Goal: Information Seeking & Learning: Learn about a topic

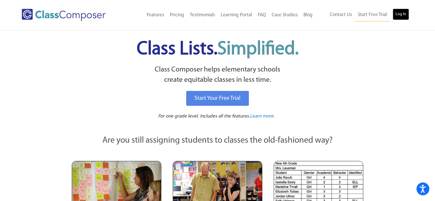
click at [404, 14] on link "Log In" at bounding box center [401, 14] width 16 height 11
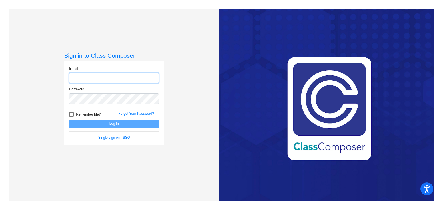
type input "[EMAIL_ADDRESS][DOMAIN_NAME]"
click at [106, 122] on button "Log In" at bounding box center [114, 124] width 90 height 8
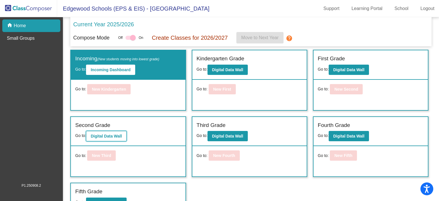
click at [101, 136] on b "Digital Data Wall" at bounding box center [106, 136] width 31 height 5
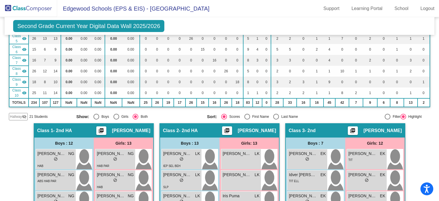
scroll to position [103, 0]
click at [43, 151] on span "[PERSON_NAME] [PERSON_NAME]" at bounding box center [51, 154] width 29 height 6
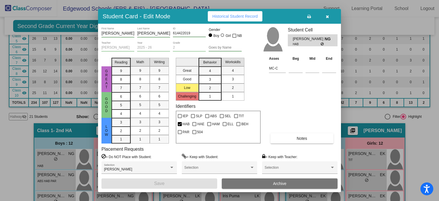
click at [235, 17] on span "Historical Student Record" at bounding box center [235, 16] width 45 height 5
click at [326, 15] on icon "button" at bounding box center [327, 17] width 3 height 4
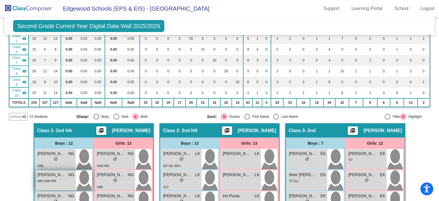
click at [59, 178] on div "ABS HAB PAR" at bounding box center [55, 181] width 37 height 6
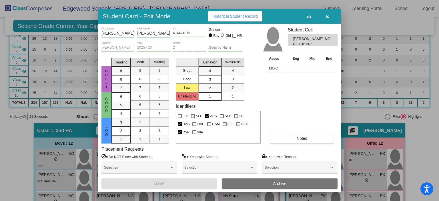
click at [231, 18] on span "Historical Student Record" at bounding box center [235, 16] width 45 height 5
click at [326, 14] on span "button" at bounding box center [327, 16] width 3 height 5
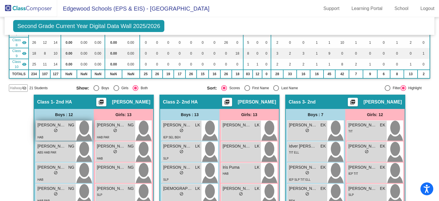
scroll to position [132, 0]
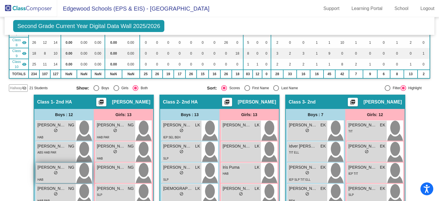
click at [42, 164] on span "[PERSON_NAME]" at bounding box center [51, 167] width 29 height 6
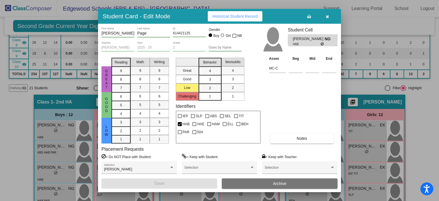
click at [227, 13] on button "Historical Student Record" at bounding box center [235, 16] width 55 height 10
click at [327, 18] on icon "button" at bounding box center [327, 17] width 3 height 4
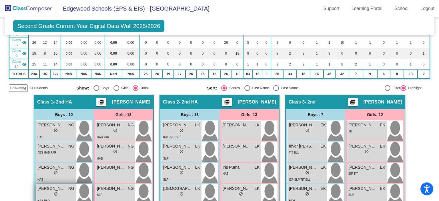
click at [49, 192] on div "lock do_not_disturb_alt" at bounding box center [55, 195] width 37 height 6
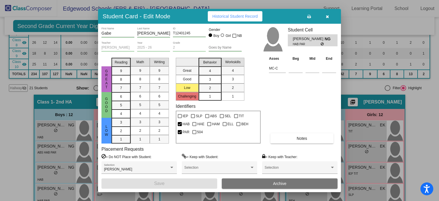
click at [223, 19] on button "Historical Student Record" at bounding box center [235, 16] width 55 height 10
click at [330, 17] on button "button" at bounding box center [327, 16] width 18 height 10
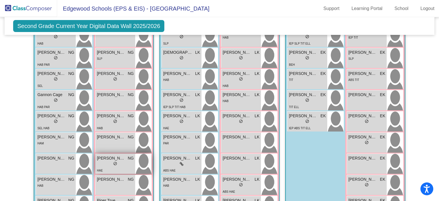
scroll to position [268, 0]
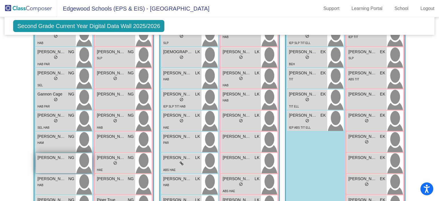
click at [47, 155] on span "[PERSON_NAME]" at bounding box center [51, 158] width 29 height 6
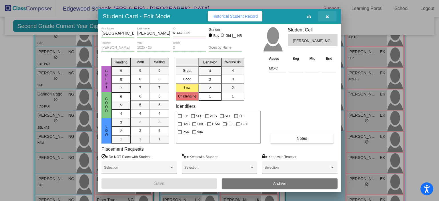
click at [328, 15] on icon "button" at bounding box center [327, 17] width 3 height 4
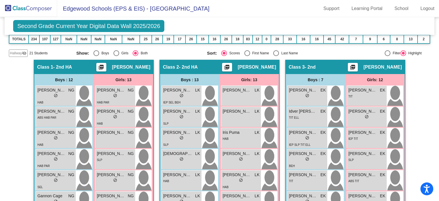
scroll to position [166, 0]
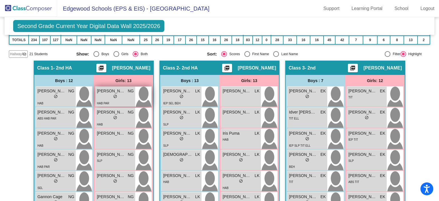
click at [102, 94] on div "lock do_not_disturb_alt" at bounding box center [115, 97] width 37 height 6
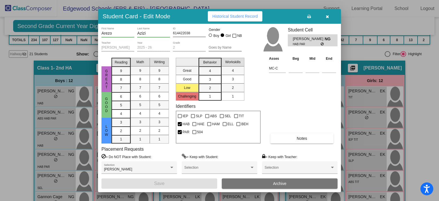
click at [221, 17] on span "Historical Student Record" at bounding box center [235, 16] width 45 height 5
click at [328, 16] on icon "button" at bounding box center [327, 17] width 3 height 4
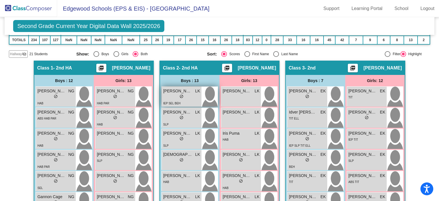
click at [168, 88] on span "[PERSON_NAME]" at bounding box center [177, 91] width 29 height 6
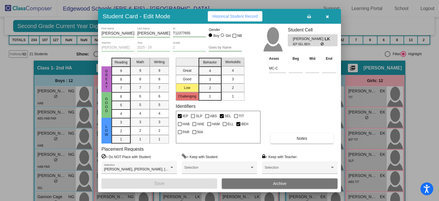
click at [248, 14] on span "Historical Student Record" at bounding box center [235, 16] width 45 height 5
click at [325, 16] on button "button" at bounding box center [327, 16] width 18 height 10
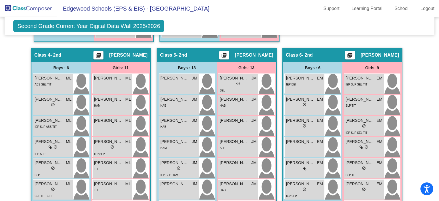
scroll to position [489, 0]
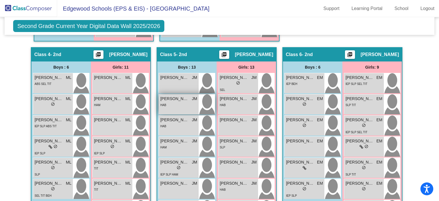
click at [171, 102] on div "HAB" at bounding box center [178, 105] width 37 height 6
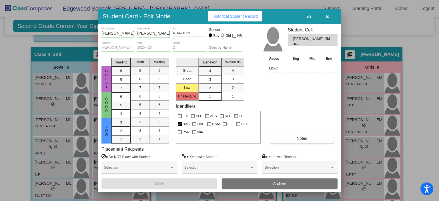
click at [228, 19] on button "Historical Student Record" at bounding box center [235, 16] width 55 height 10
click at [328, 16] on icon "button" at bounding box center [327, 17] width 3 height 4
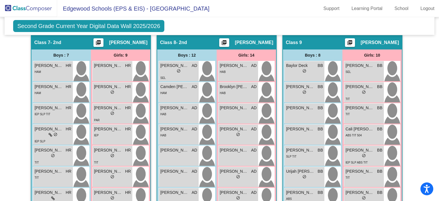
scroll to position [811, 0]
click at [165, 61] on div "[PERSON_NAME] AD lock do_not_disturb_alt SEL" at bounding box center [187, 71] width 57 height 20
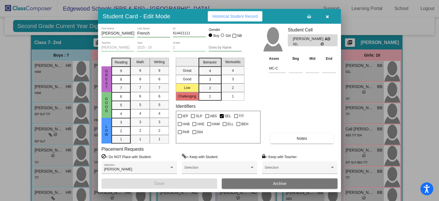
click at [235, 16] on span "Historical Student Record" at bounding box center [235, 16] width 45 height 5
click at [330, 13] on button "button" at bounding box center [327, 16] width 18 height 10
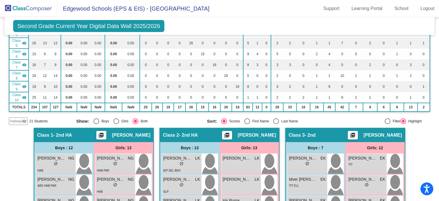
scroll to position [109, 0]
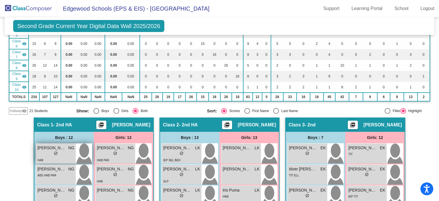
click at [47, 144] on div "[PERSON_NAME] [PERSON_NAME] lock do_not_disturb_alt HAB" at bounding box center [56, 154] width 40 height 20
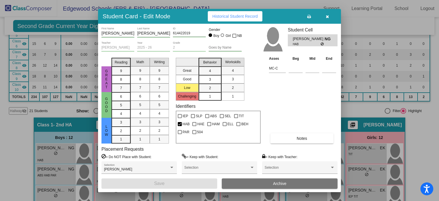
click at [219, 15] on span "Historical Student Record" at bounding box center [235, 16] width 45 height 5
click at [326, 17] on icon "button" at bounding box center [327, 17] width 3 height 4
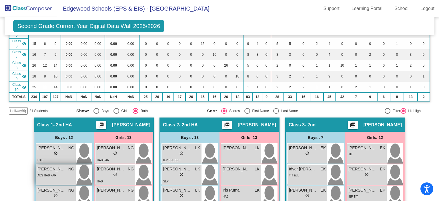
click at [44, 174] on span "ABS HAB PAR" at bounding box center [46, 175] width 19 height 3
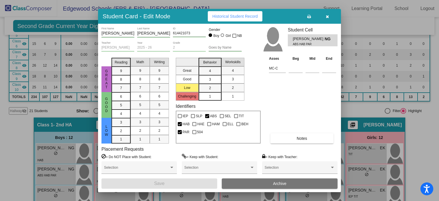
click at [224, 12] on button "Historical Student Record" at bounding box center [235, 16] width 55 height 10
click at [327, 13] on button "button" at bounding box center [327, 16] width 18 height 10
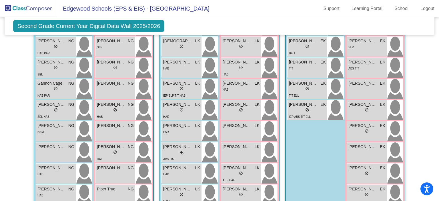
scroll to position [279, 0]
click at [165, 198] on div "HAM" at bounding box center [166, 201] width 6 height 6
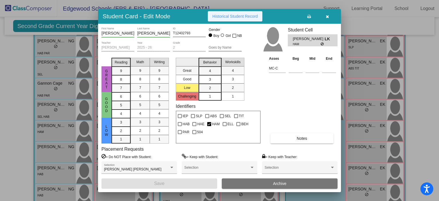
click at [243, 17] on span "Historical Student Record" at bounding box center [235, 16] width 45 height 5
click at [326, 16] on icon "button" at bounding box center [327, 17] width 3 height 4
